Goal: Task Accomplishment & Management: Manage account settings

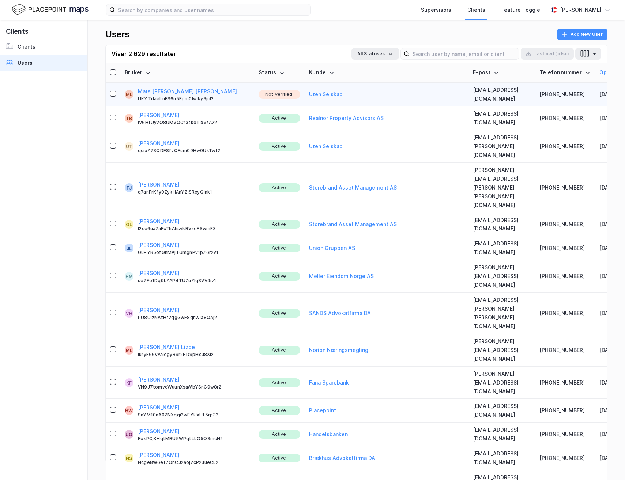
click at [165, 89] on button "Mats [PERSON_NAME] [PERSON_NAME]" at bounding box center [187, 91] width 99 height 9
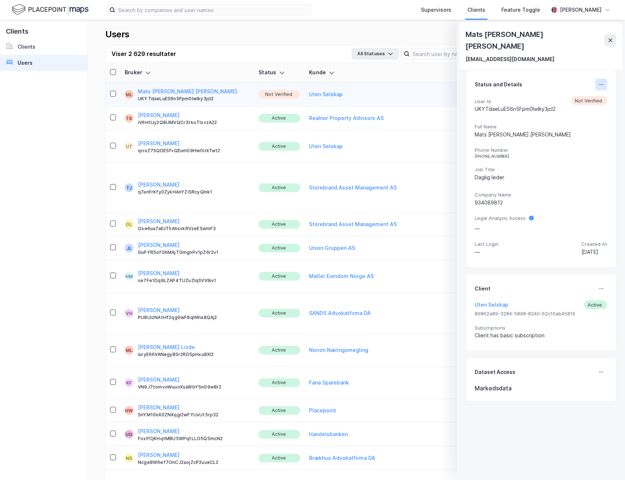
click at [599, 82] on icon at bounding box center [602, 85] width 6 height 6
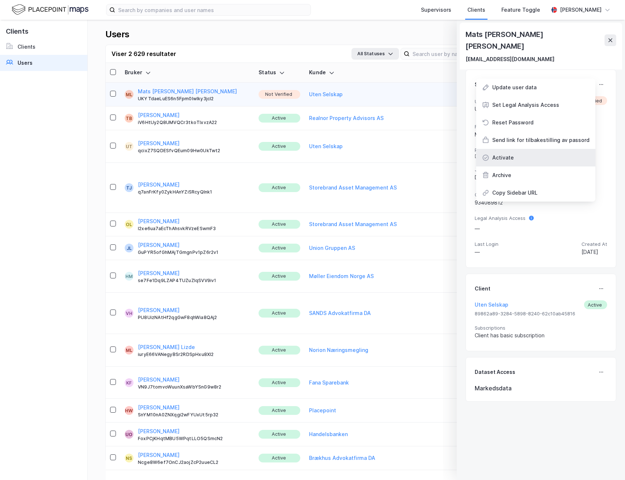
click at [521, 149] on div "Activate" at bounding box center [535, 158] width 119 height 18
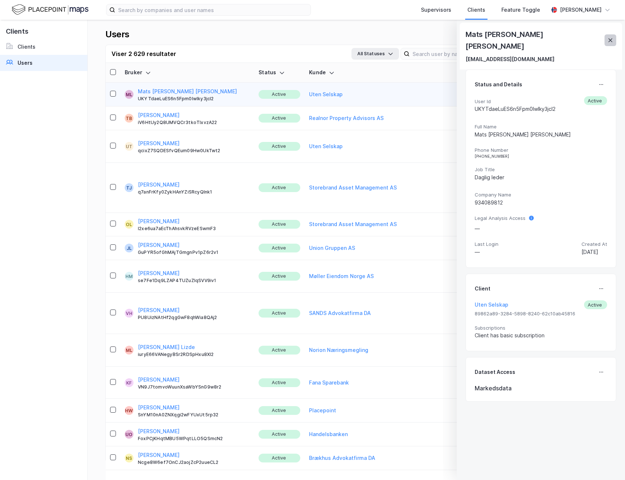
click at [611, 38] on button at bounding box center [611, 40] width 12 height 12
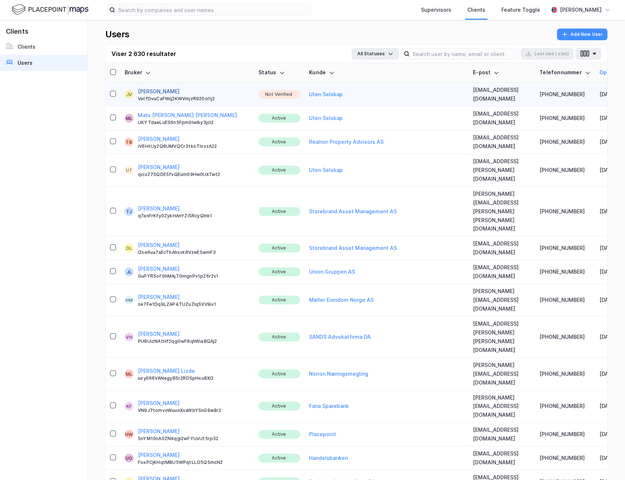
click at [141, 90] on button "Jan Varhaug" at bounding box center [159, 91] width 42 height 9
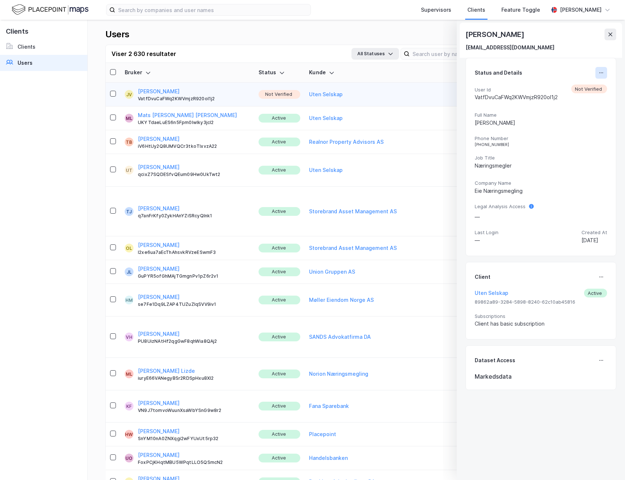
click at [599, 73] on icon at bounding box center [602, 73] width 6 height 6
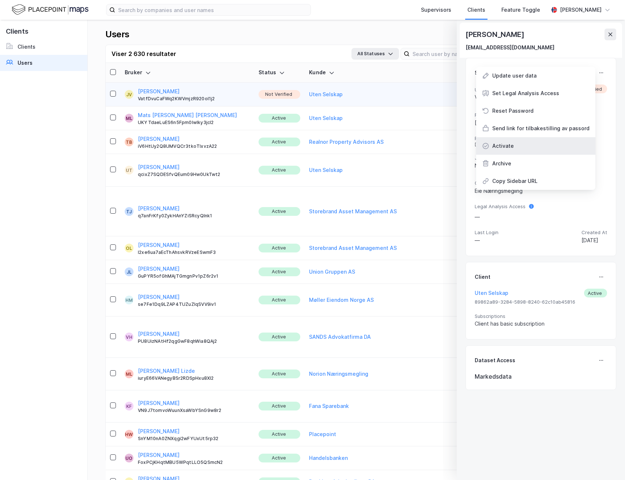
click at [531, 145] on div "Activate" at bounding box center [535, 146] width 119 height 18
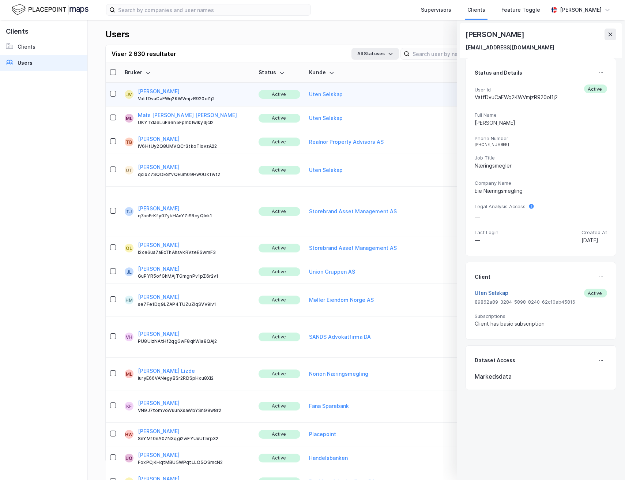
click at [490, 292] on button "Uten Selskap" at bounding box center [492, 293] width 34 height 9
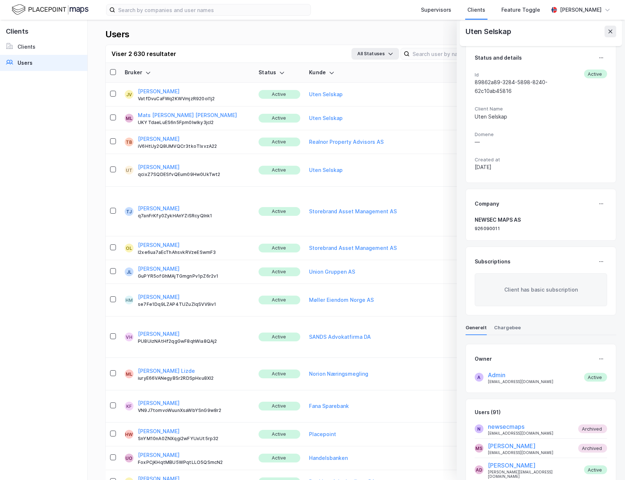
scroll to position [11, 0]
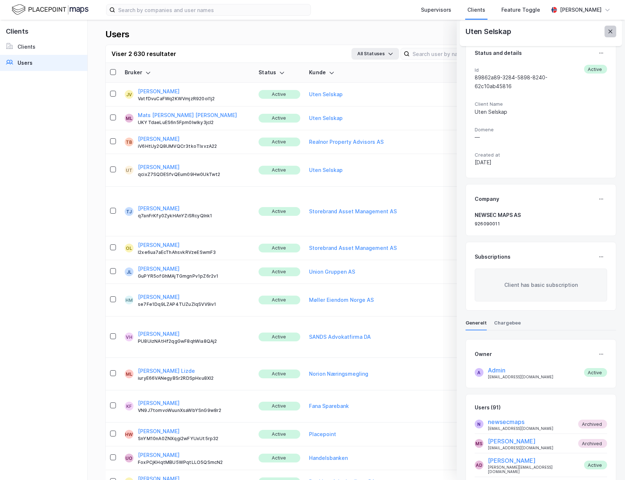
click at [612, 34] on icon at bounding box center [611, 32] width 6 height 6
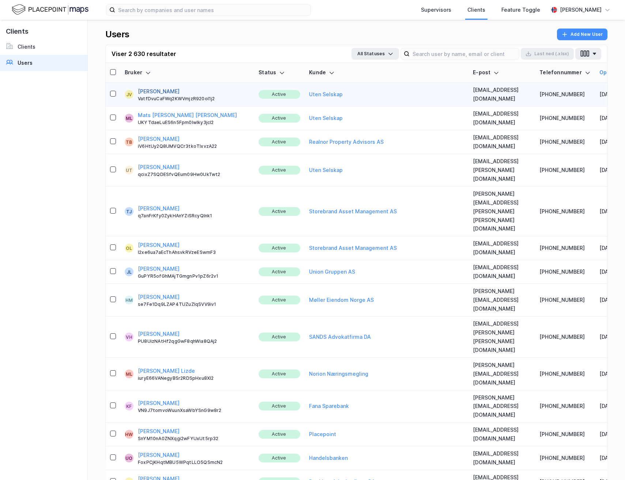
click at [142, 90] on button "Jan Varhaug" at bounding box center [159, 91] width 42 height 9
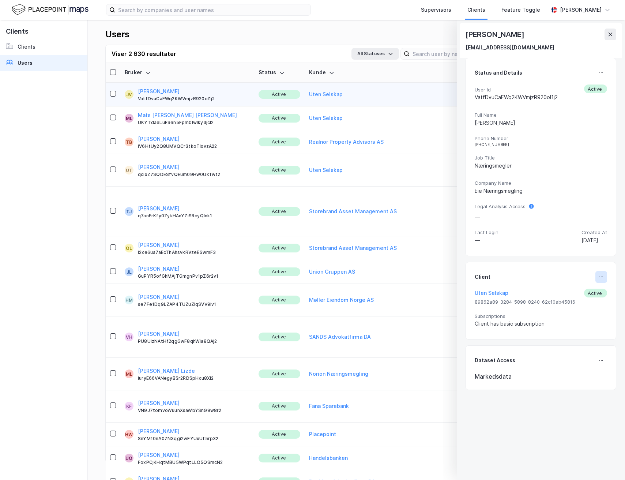
click at [599, 276] on button at bounding box center [602, 277] width 12 height 12
click at [568, 282] on div "Set Client" at bounding box center [576, 279] width 25 height 9
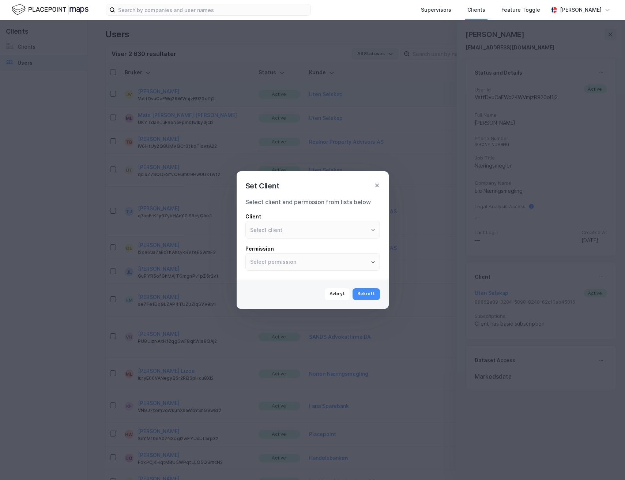
type input "Uten Selskap"
type input "User"
click at [337, 232] on input "Uten Selskap" at bounding box center [313, 229] width 134 height 17
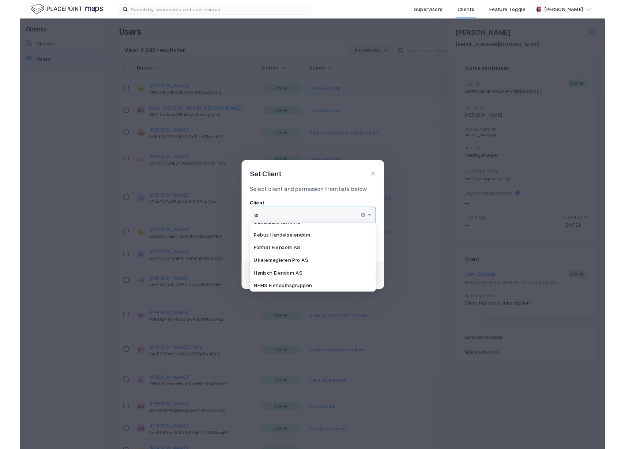
scroll to position [0, 0]
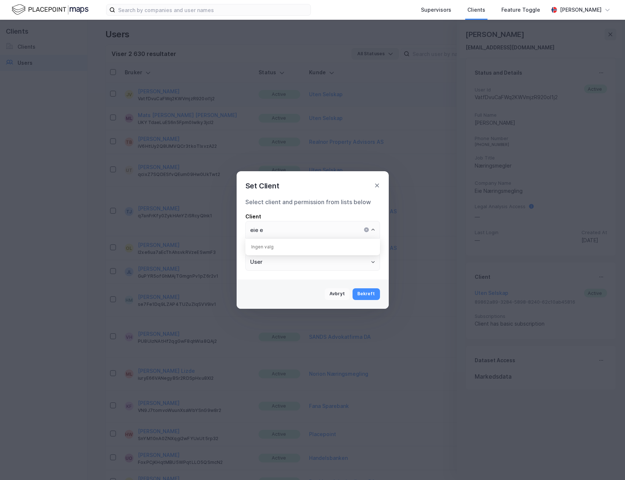
type input "Uten Selskap"
click at [337, 292] on button "Avbryt" at bounding box center [337, 294] width 25 height 12
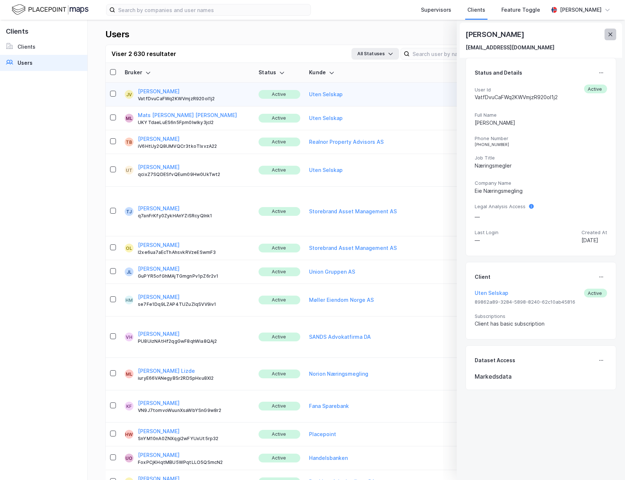
click at [609, 35] on icon at bounding box center [611, 34] width 6 height 6
